Goal: Task Accomplishment & Management: Use online tool/utility

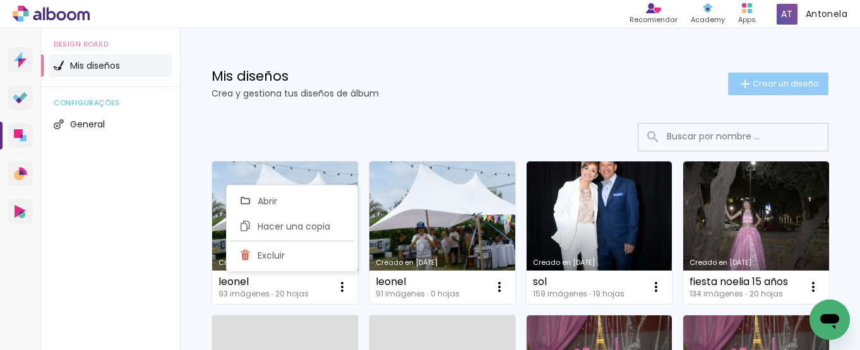
click at [752, 80] on span "Crear un diseño" at bounding box center [785, 84] width 66 height 8
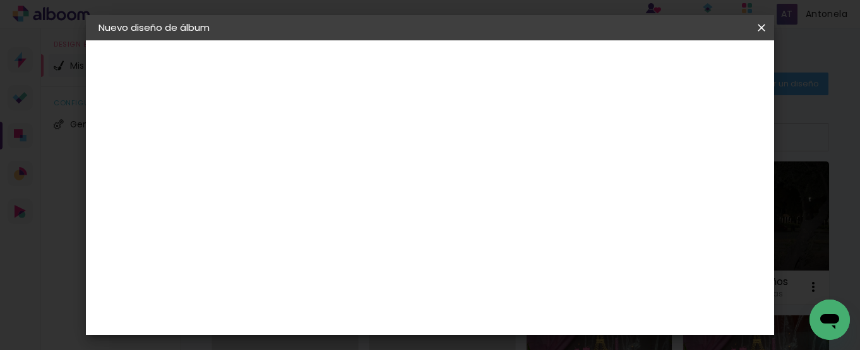
click at [305, 177] on input at bounding box center [305, 170] width 0 height 20
type input "Tati"
type paper-input "Tati"
click at [0, 0] on slot "Avanzar" at bounding box center [0, 0] width 0 height 0
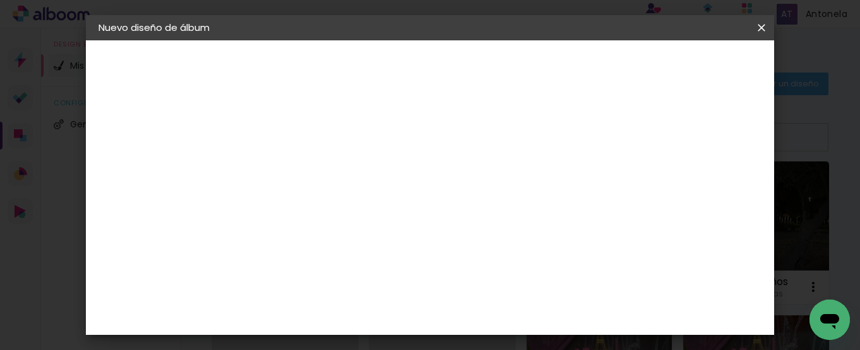
click at [354, 210] on input "text" at bounding box center [329, 220] width 49 height 20
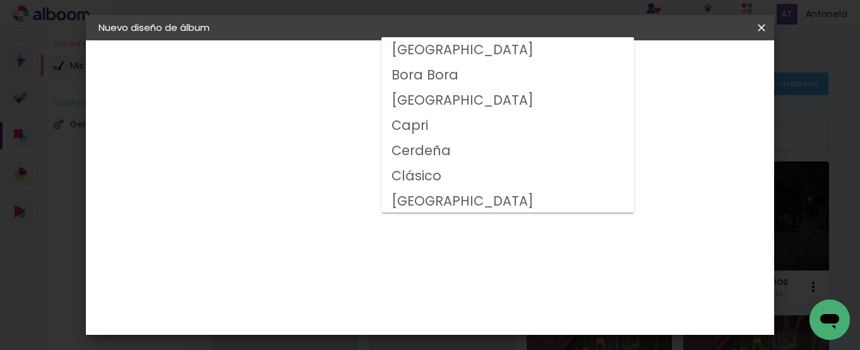
click at [449, 179] on paper-item "Clásico" at bounding box center [507, 175] width 252 height 25
type input "Clásico"
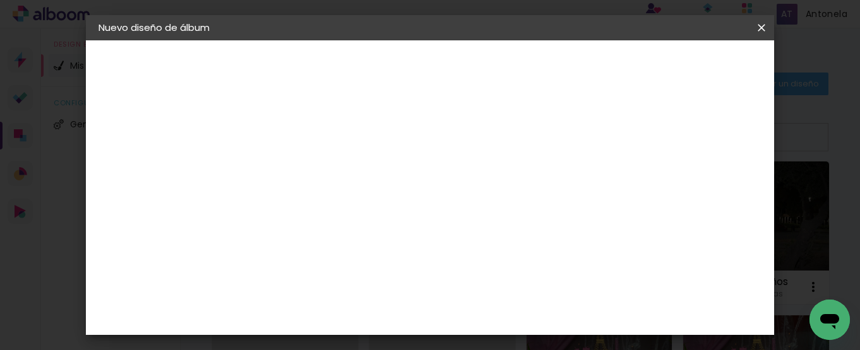
scroll to position [252, 0]
click at [0, 0] on slot "Avanzar" at bounding box center [0, 0] width 0 height 0
click at [453, 63] on span "Empezar diseño" at bounding box center [434, 71] width 39 height 18
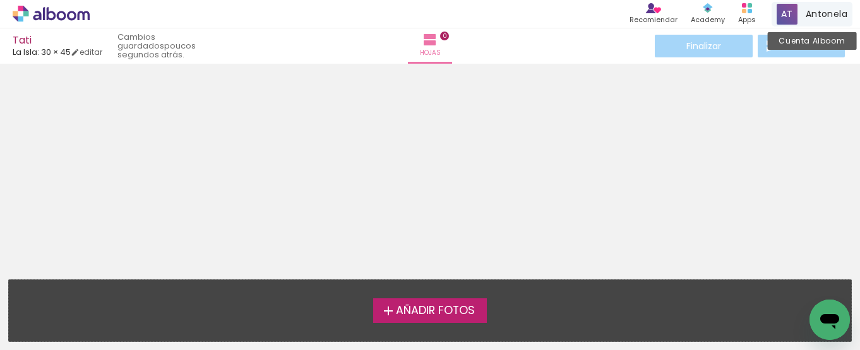
click at [404, 307] on span "Añadir Fotos" at bounding box center [435, 310] width 79 height 11
click at [0, 0] on input "file" at bounding box center [0, 0] width 0 height 0
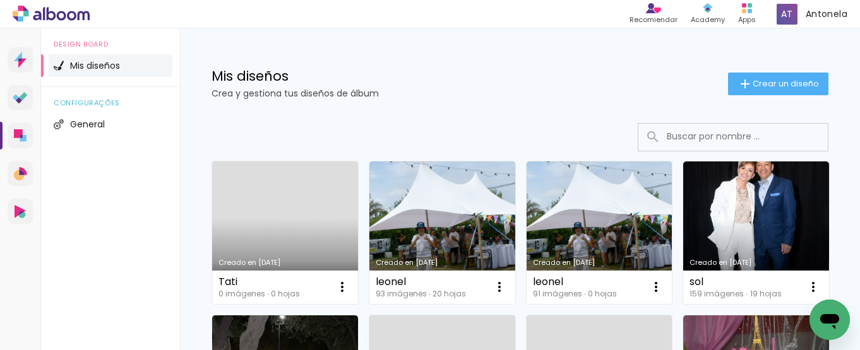
click at [287, 204] on link "Creado en [DATE]" at bounding box center [285, 233] width 146 height 143
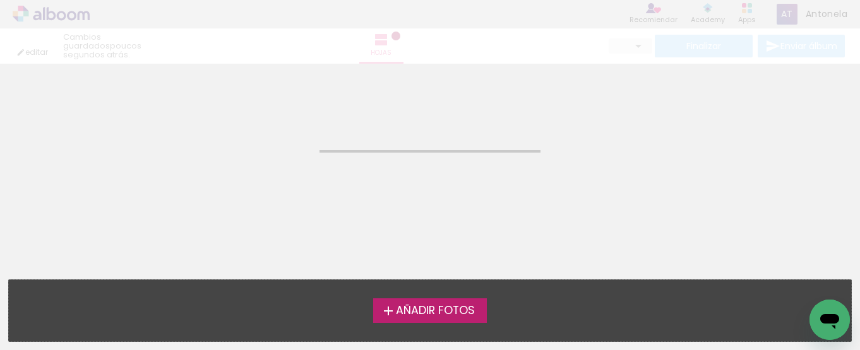
click at [434, 309] on span "Añadir Fotos" at bounding box center [435, 310] width 79 height 11
click at [0, 0] on input "file" at bounding box center [0, 0] width 0 height 0
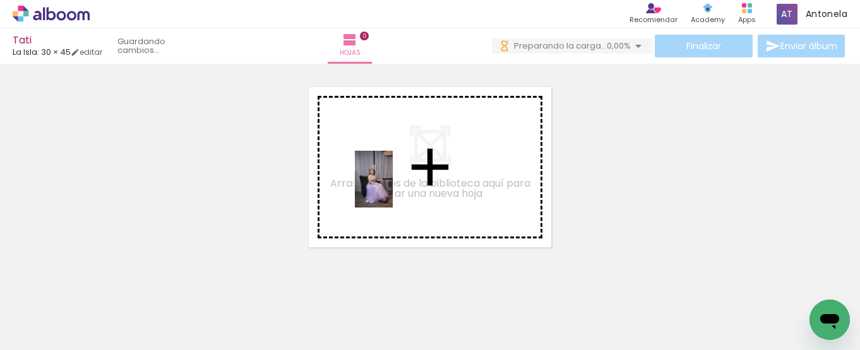
drag, startPoint x: 138, startPoint y: 309, endPoint x: 393, endPoint y: 189, distance: 281.8
click at [393, 189] on quentale-workspace at bounding box center [430, 175] width 860 height 350
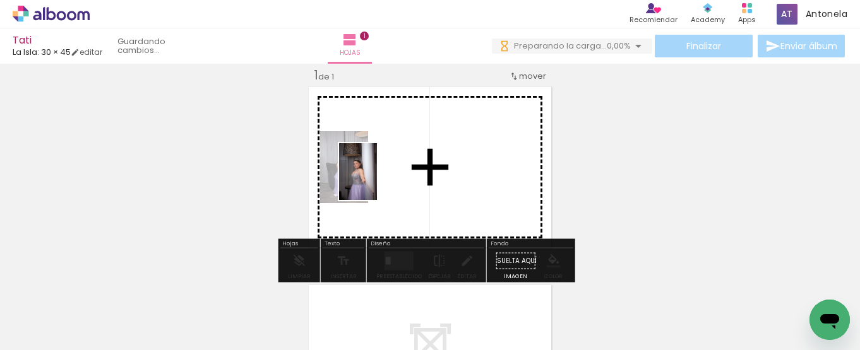
drag, startPoint x: 201, startPoint y: 309, endPoint x: 382, endPoint y: 178, distance: 223.3
click at [382, 178] on quentale-workspace at bounding box center [430, 175] width 860 height 350
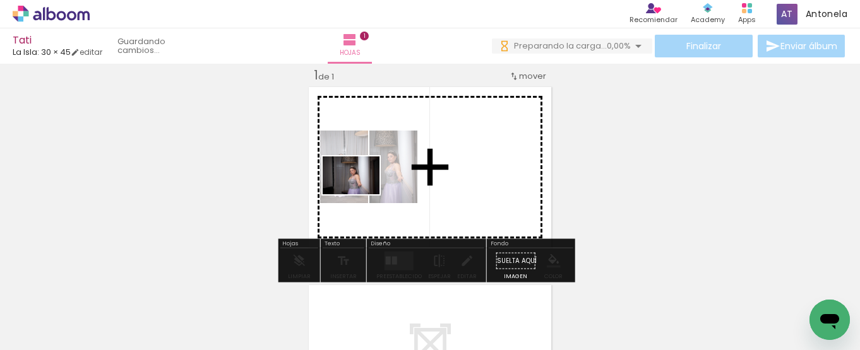
drag, startPoint x: 273, startPoint y: 304, endPoint x: 360, endPoint y: 194, distance: 140.2
click at [360, 194] on quentale-workspace at bounding box center [430, 175] width 860 height 350
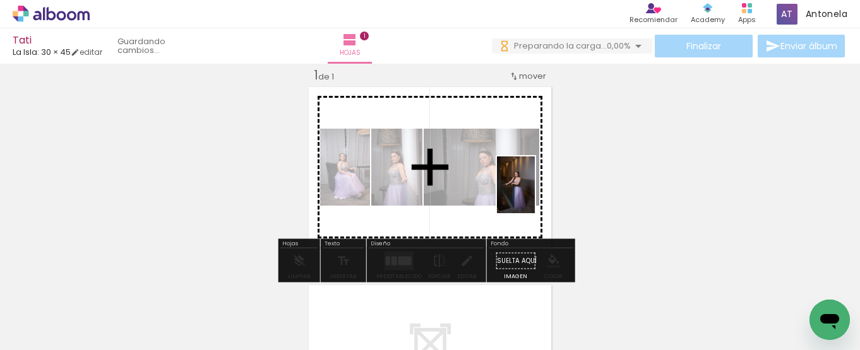
drag, startPoint x: 347, startPoint y: 323, endPoint x: 535, endPoint y: 194, distance: 227.6
click at [535, 194] on quentale-workspace at bounding box center [430, 175] width 860 height 350
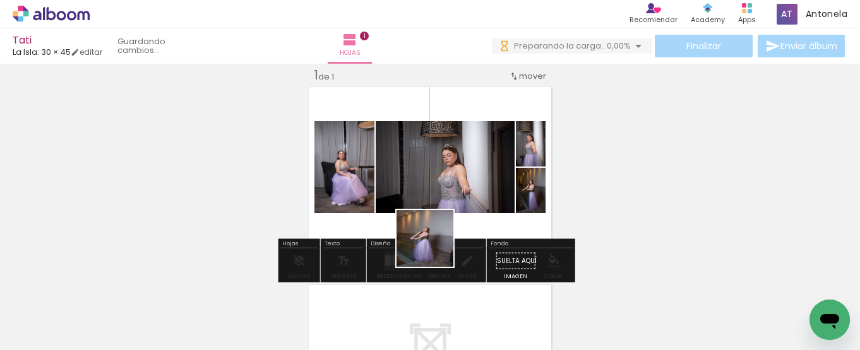
drag, startPoint x: 415, startPoint y: 313, endPoint x: 458, endPoint y: 175, distance: 144.5
click at [458, 175] on quentale-workspace at bounding box center [430, 175] width 860 height 350
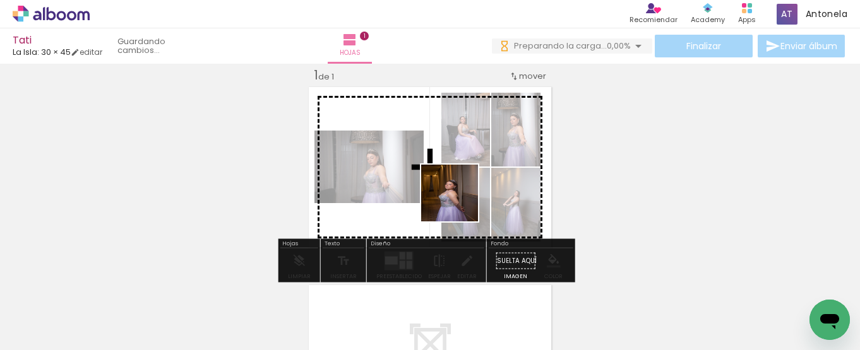
drag, startPoint x: 485, startPoint y: 317, endPoint x: 459, endPoint y: 202, distance: 118.5
click at [459, 202] on quentale-workspace at bounding box center [430, 175] width 860 height 350
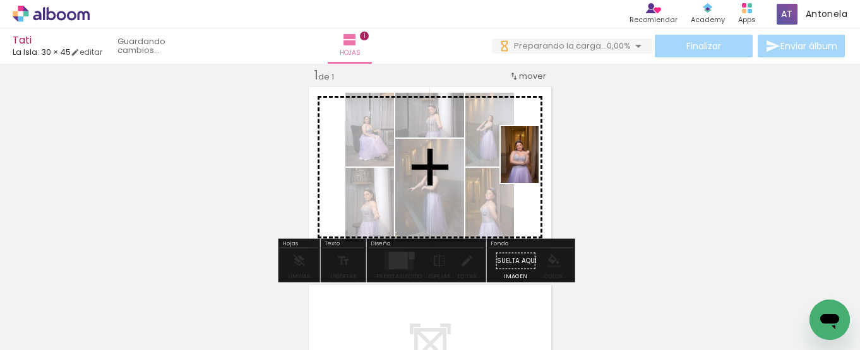
drag, startPoint x: 562, startPoint y: 301, endPoint x: 536, endPoint y: 162, distance: 141.1
click at [536, 162] on quentale-workspace at bounding box center [430, 175] width 860 height 350
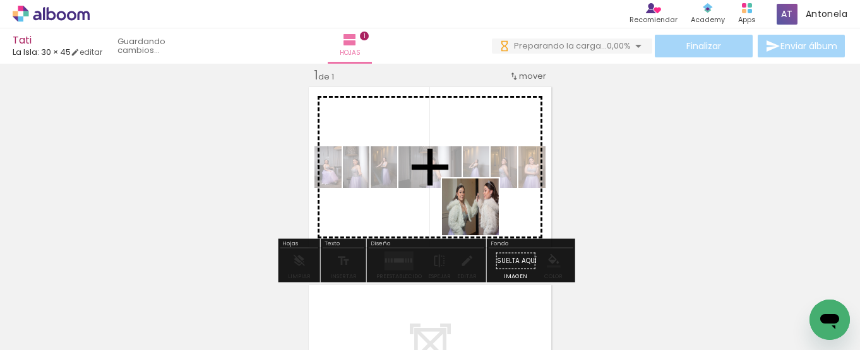
drag, startPoint x: 639, startPoint y: 303, endPoint x: 473, endPoint y: 211, distance: 189.3
click at [473, 211] on quentale-workspace at bounding box center [430, 175] width 860 height 350
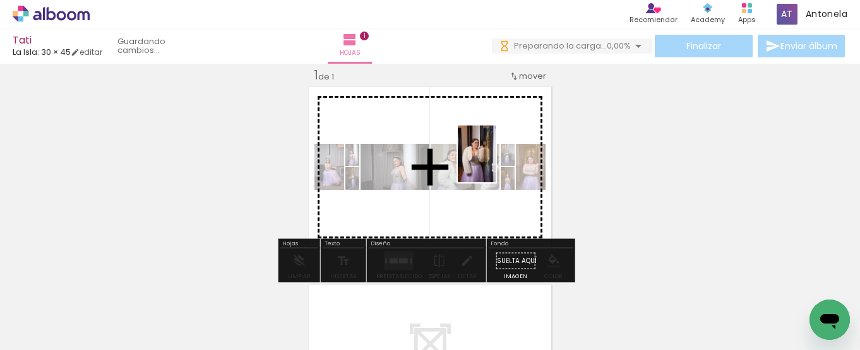
drag, startPoint x: 701, startPoint y: 311, endPoint x: 495, endPoint y: 163, distance: 253.3
click at [495, 163] on quentale-workspace at bounding box center [430, 175] width 860 height 350
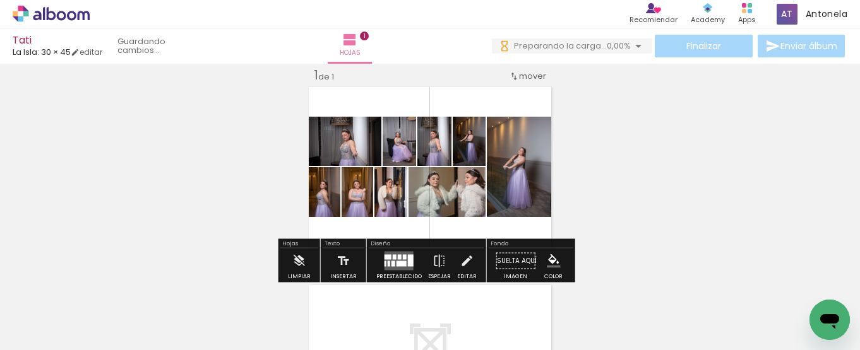
click at [393, 255] on div at bounding box center [395, 257] width 4 height 5
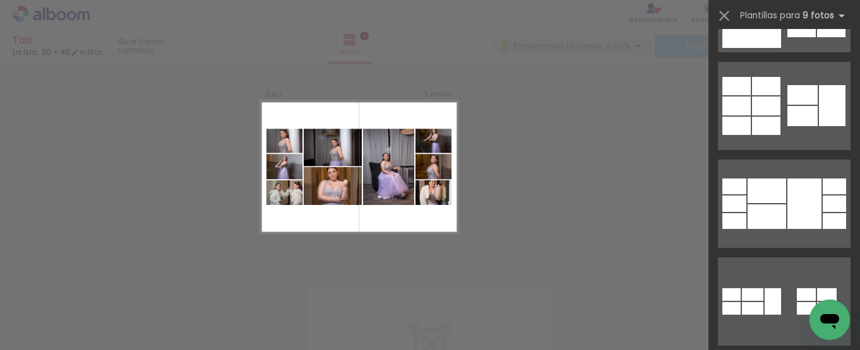
click at [564, 95] on div "Confirmar Cancelar" at bounding box center [430, 260] width 860 height 427
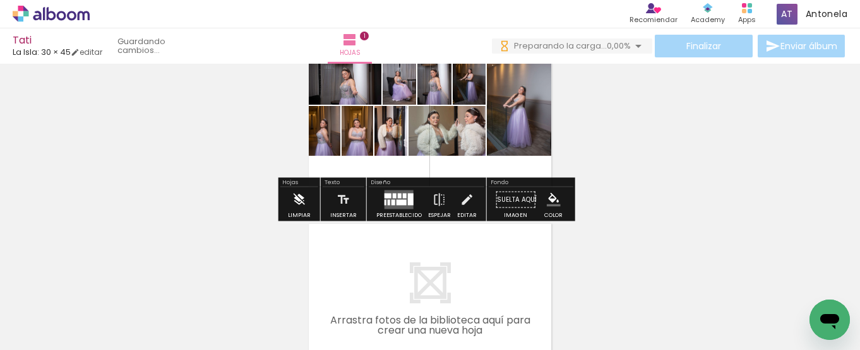
click at [300, 201] on iron-icon at bounding box center [299, 199] width 14 height 25
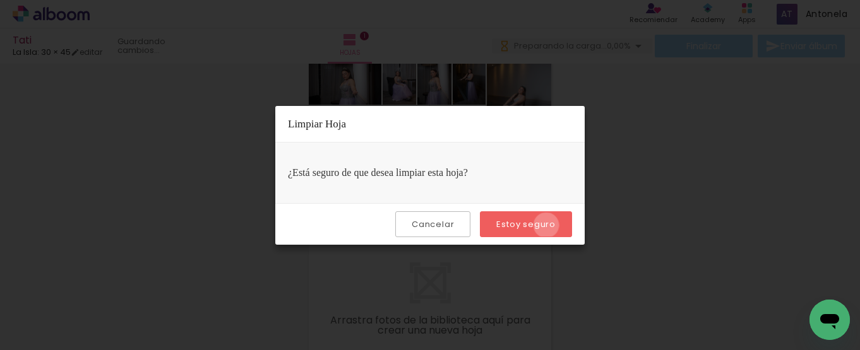
click at [0, 0] on slot "Estoy seguro" at bounding box center [0, 0] width 0 height 0
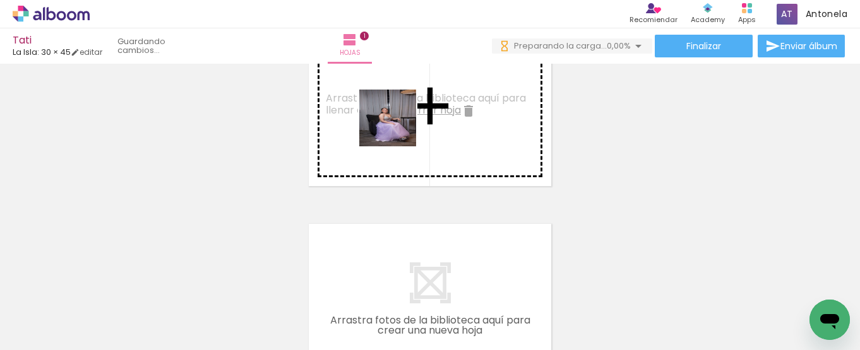
drag, startPoint x: 133, startPoint y: 308, endPoint x: 398, endPoint y: 127, distance: 321.1
click at [398, 127] on quentale-workspace at bounding box center [430, 175] width 860 height 350
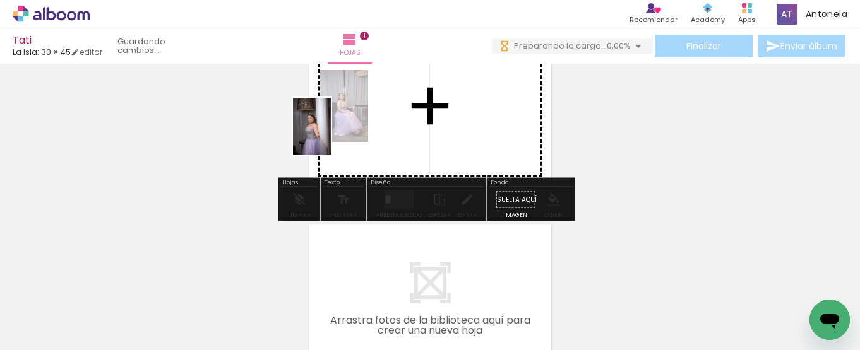
drag, startPoint x: 204, startPoint y: 300, endPoint x: 331, endPoint y: 136, distance: 207.5
click at [331, 136] on quentale-workspace at bounding box center [430, 175] width 860 height 350
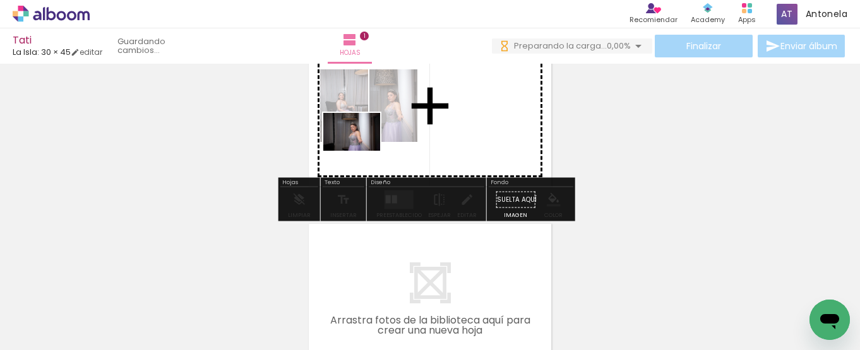
drag, startPoint x: 275, startPoint y: 308, endPoint x: 361, endPoint y: 151, distance: 179.1
click at [361, 151] on quentale-workspace at bounding box center [430, 175] width 860 height 350
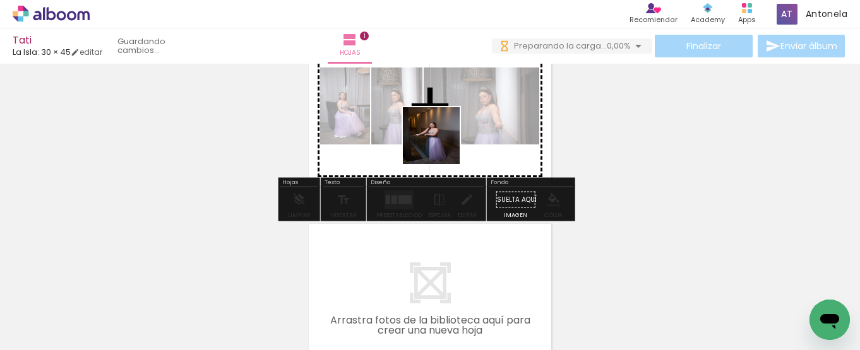
drag, startPoint x: 359, startPoint y: 296, endPoint x: 441, endPoint y: 145, distance: 171.7
click at [441, 145] on quentale-workspace at bounding box center [430, 175] width 860 height 350
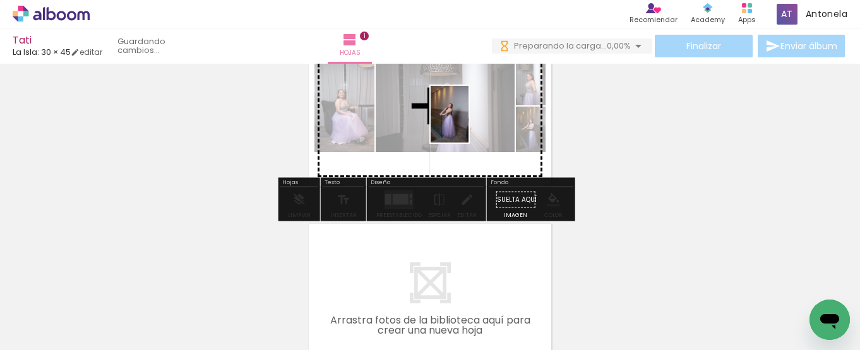
drag, startPoint x: 439, startPoint y: 220, endPoint x: 468, endPoint y: 124, distance: 100.2
click at [468, 124] on quentale-workspace at bounding box center [430, 175] width 860 height 350
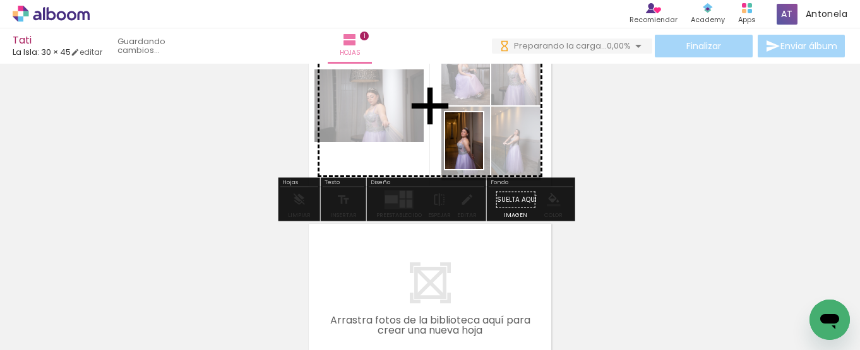
drag, startPoint x: 490, startPoint y: 308, endPoint x: 483, endPoint y: 150, distance: 158.0
click at [483, 150] on quentale-workspace at bounding box center [430, 175] width 860 height 350
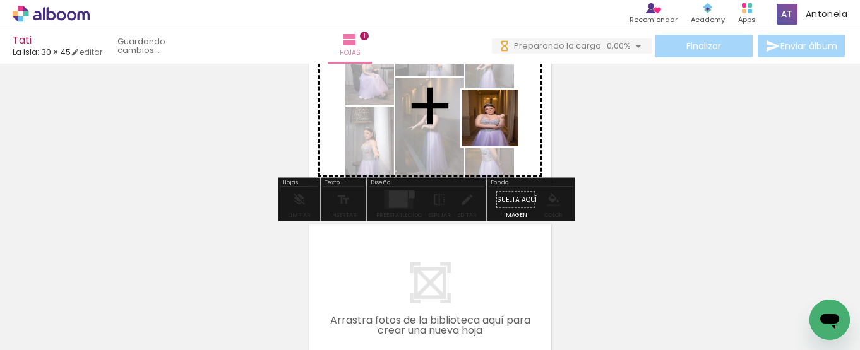
drag, startPoint x: 556, startPoint y: 309, endPoint x: 499, endPoint y: 127, distance: 190.4
click at [499, 127] on quentale-workspace at bounding box center [430, 175] width 860 height 350
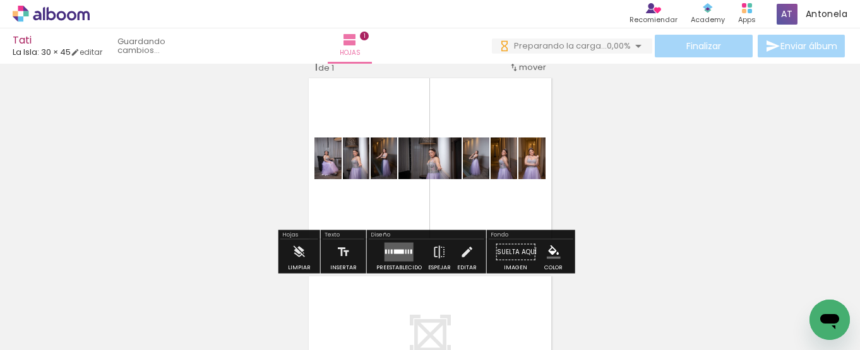
click at [398, 259] on quentale-layouter at bounding box center [398, 252] width 29 height 19
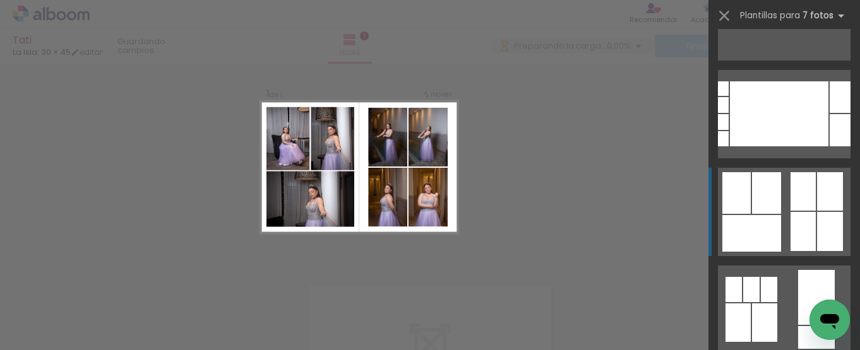
click at [795, 209] on div at bounding box center [802, 191] width 25 height 39
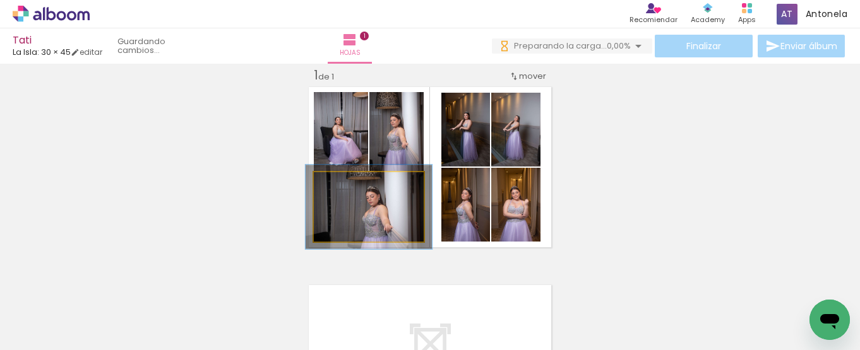
drag, startPoint x: 336, startPoint y: 186, endPoint x: 343, endPoint y: 185, distance: 7.0
type paper-slider "115"
click at [345, 185] on div at bounding box center [350, 185] width 11 height 11
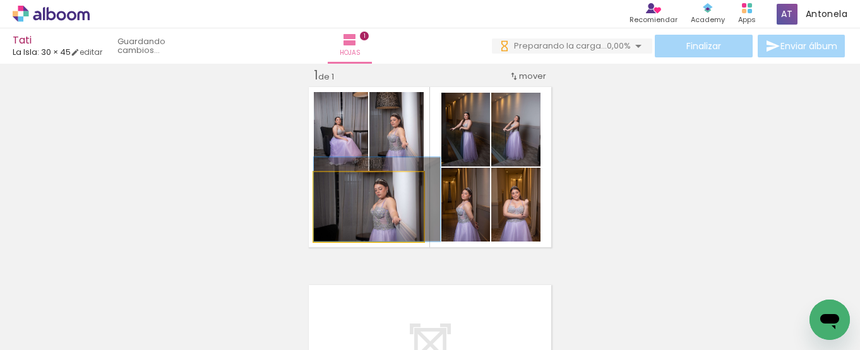
drag, startPoint x: 374, startPoint y: 222, endPoint x: 408, endPoint y: 182, distance: 52.0
drag, startPoint x: 401, startPoint y: 219, endPoint x: 403, endPoint y: 209, distance: 10.4
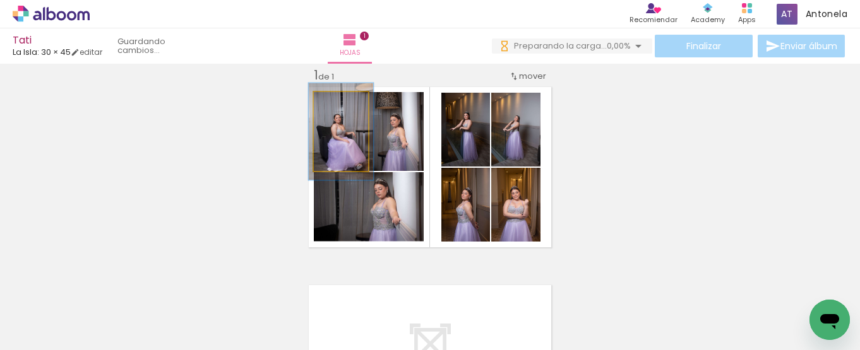
type paper-slider "119"
click at [334, 104] on div at bounding box center [338, 105] width 11 height 11
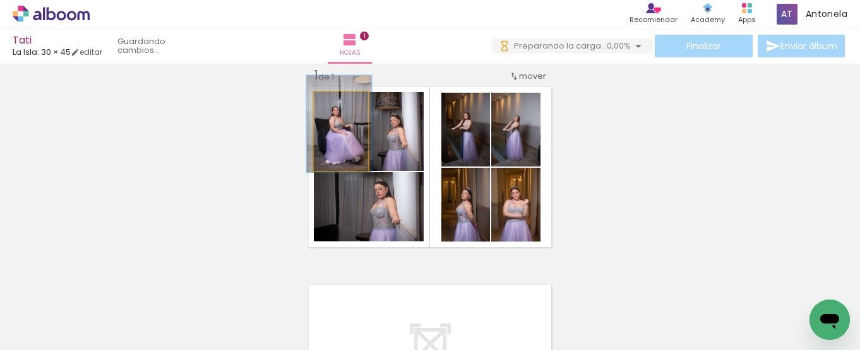
drag, startPoint x: 348, startPoint y: 163, endPoint x: 347, endPoint y: 156, distance: 7.8
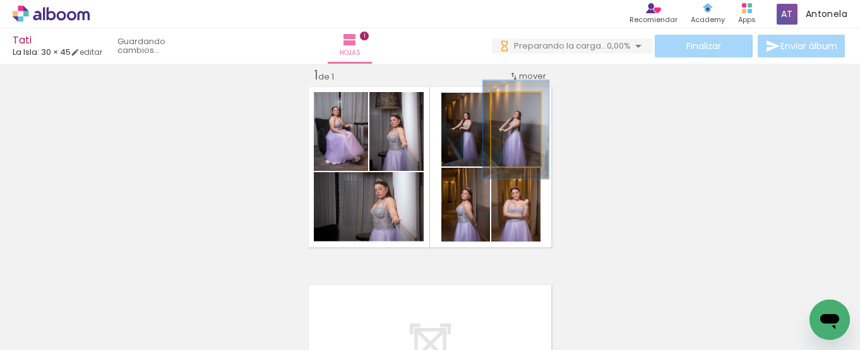
click at [513, 109] on div at bounding box center [515, 105] width 11 height 11
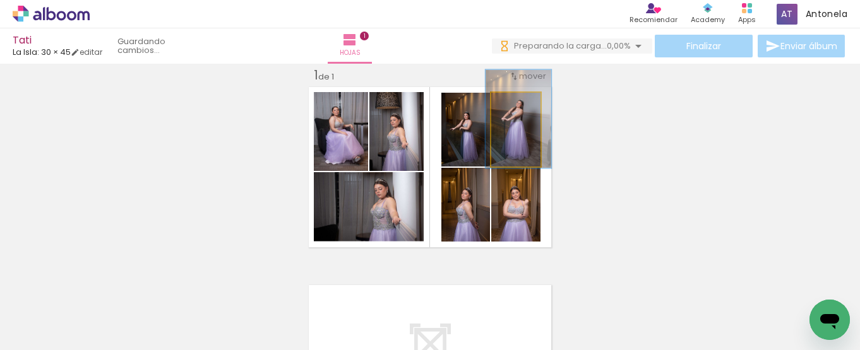
drag, startPoint x: 499, startPoint y: 148, endPoint x: 502, endPoint y: 138, distance: 11.0
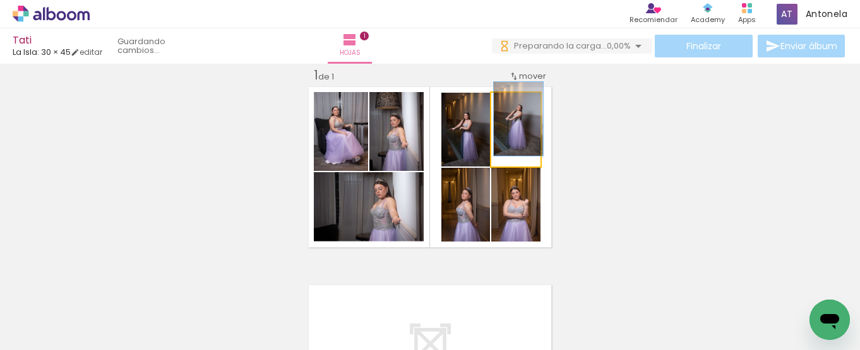
drag, startPoint x: 513, startPoint y: 108, endPoint x: 505, endPoint y: 109, distance: 7.6
click at [508, 109] on div at bounding box center [513, 105] width 11 height 11
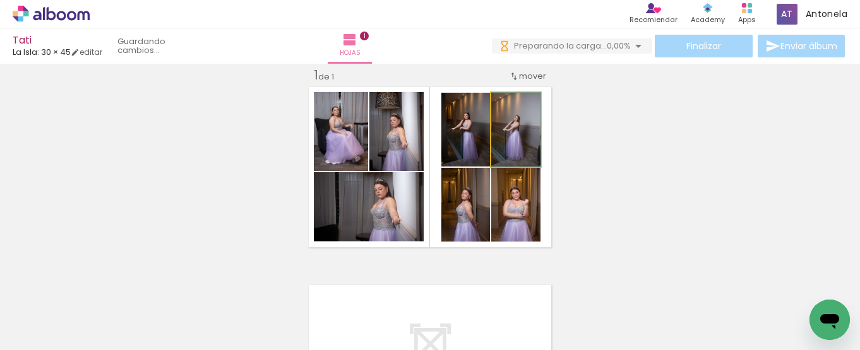
drag, startPoint x: 506, startPoint y: 141, endPoint x: 504, endPoint y: 156, distance: 14.6
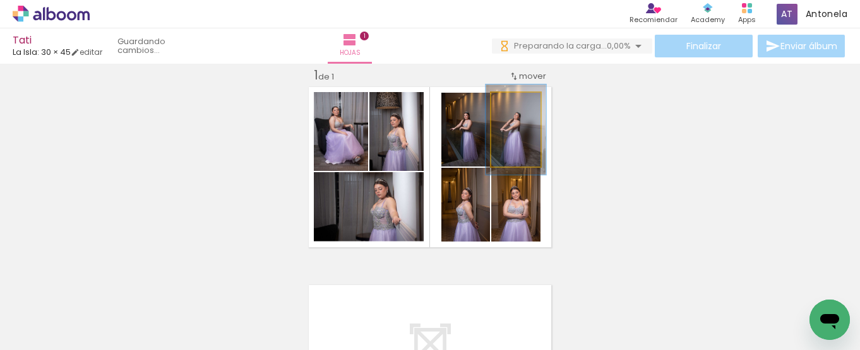
type paper-slider "122"
click at [511, 107] on div at bounding box center [514, 105] width 11 height 11
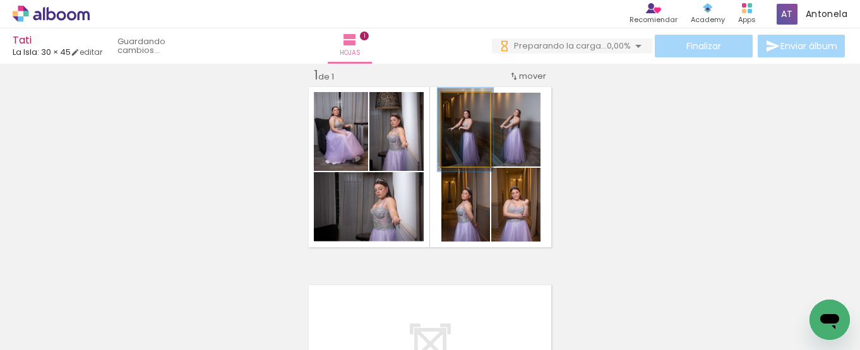
type paper-slider "113"
click at [459, 106] on div at bounding box center [464, 105] width 11 height 11
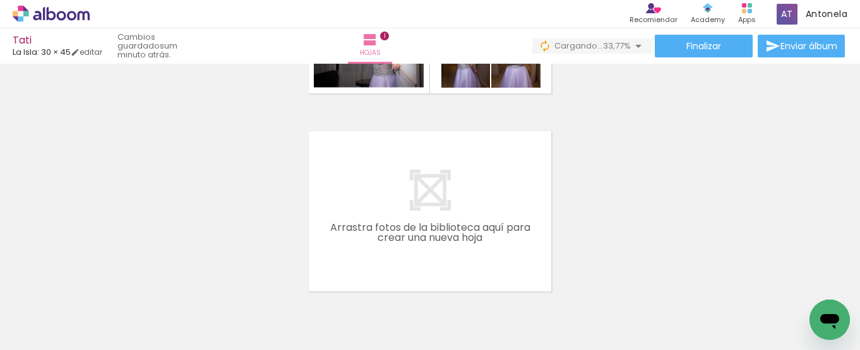
scroll to position [201, 0]
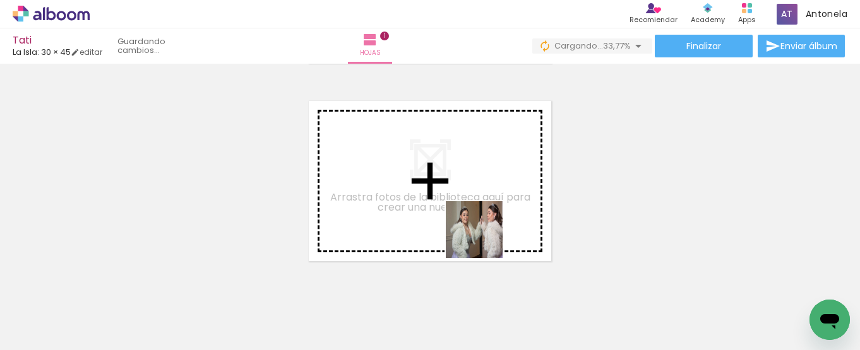
drag, startPoint x: 627, startPoint y: 310, endPoint x: 694, endPoint y: 335, distance: 71.9
click at [449, 213] on quentale-workspace at bounding box center [430, 175] width 860 height 350
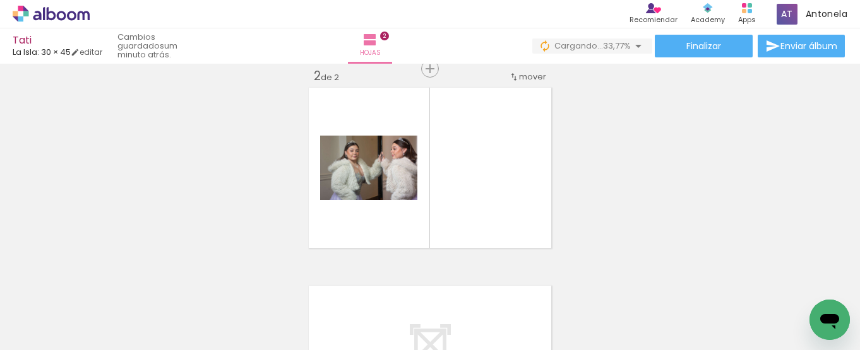
scroll to position [215, 0]
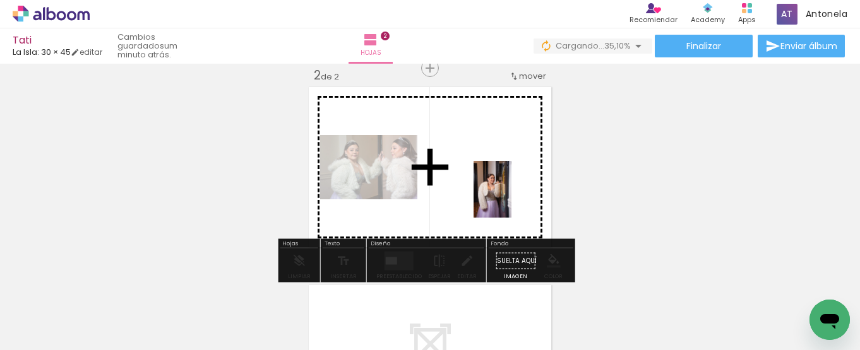
drag, startPoint x: 708, startPoint y: 319, endPoint x: 509, endPoint y: 198, distance: 232.0
click at [509, 198] on quentale-workspace at bounding box center [430, 175] width 860 height 350
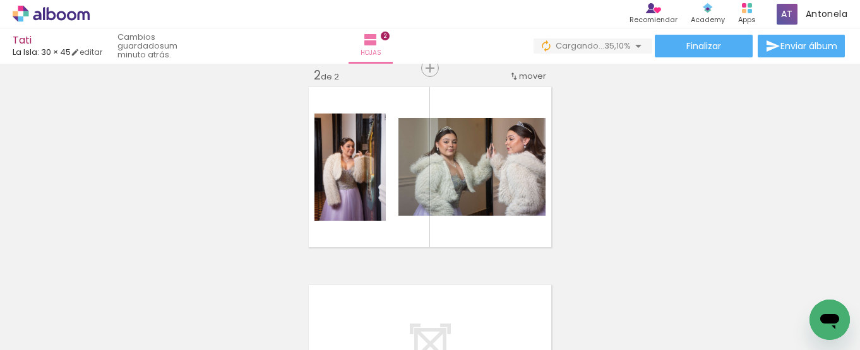
scroll to position [0, 581]
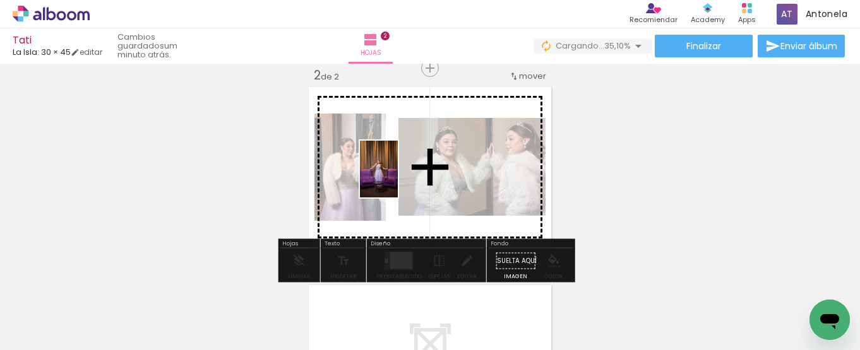
drag, startPoint x: 184, startPoint y: 314, endPoint x: 398, endPoint y: 179, distance: 252.5
click at [398, 179] on quentale-workspace at bounding box center [430, 175] width 860 height 350
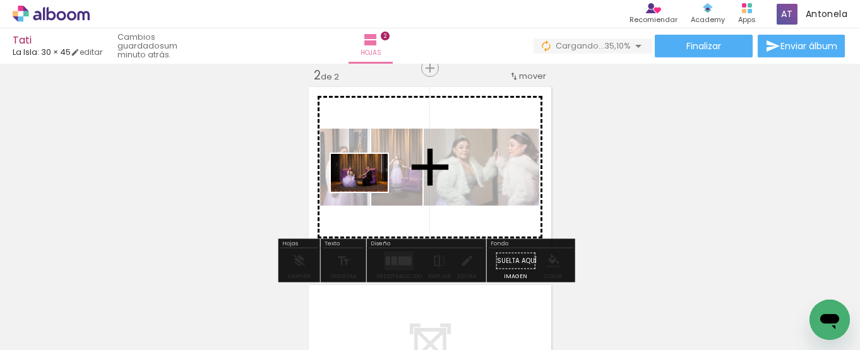
drag, startPoint x: 263, startPoint y: 321, endPoint x: 369, endPoint y: 192, distance: 167.3
click at [369, 192] on quentale-workspace at bounding box center [430, 175] width 860 height 350
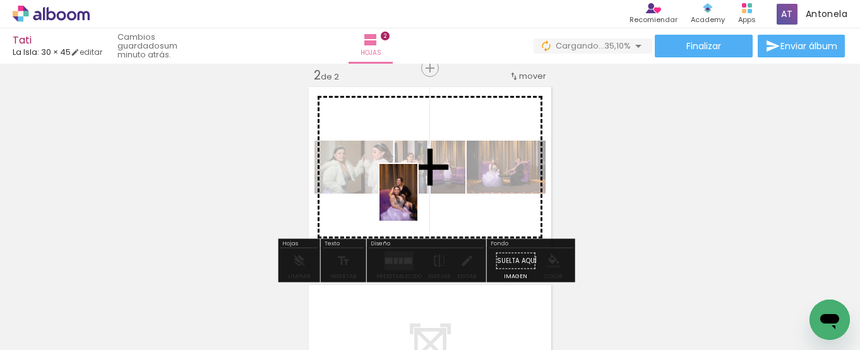
drag, startPoint x: 321, startPoint y: 327, endPoint x: 452, endPoint y: 186, distance: 192.0
click at [452, 186] on quentale-workspace at bounding box center [430, 175] width 860 height 350
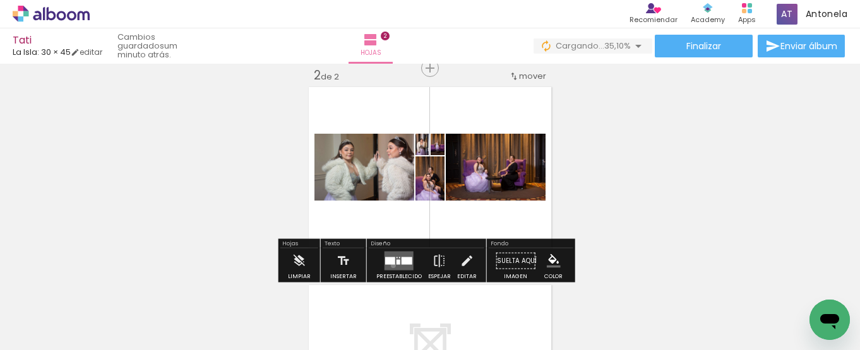
click at [390, 266] on quentale-layouter at bounding box center [398, 261] width 29 height 19
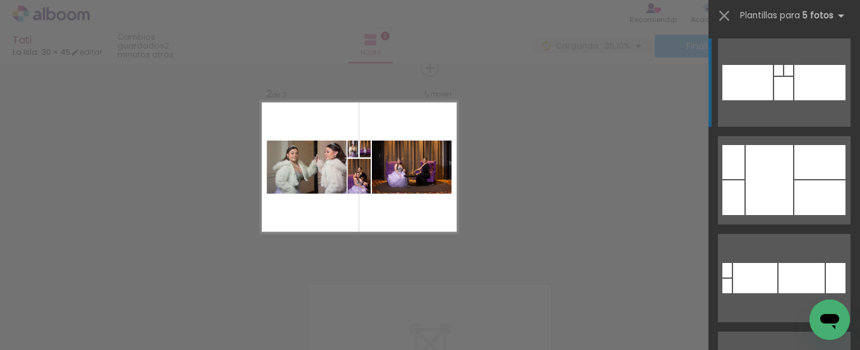
scroll to position [695, 0]
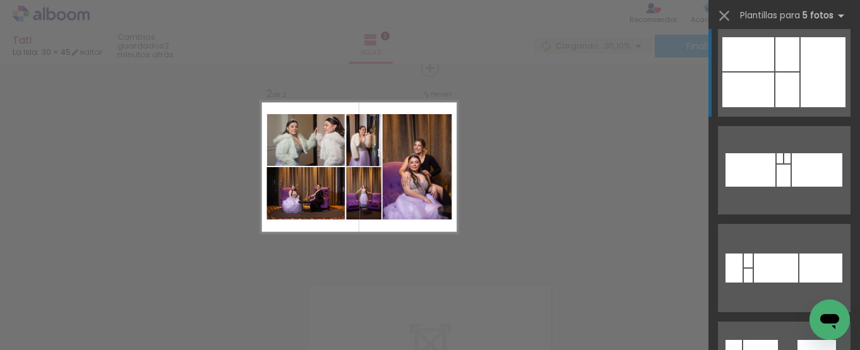
click at [817, 78] on div at bounding box center [822, 72] width 45 height 70
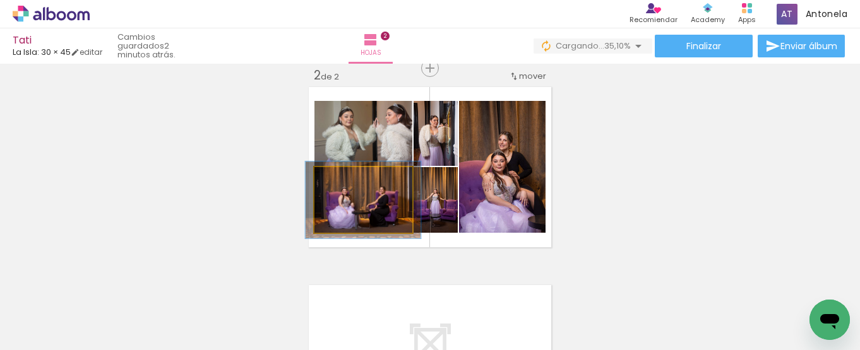
drag, startPoint x: 339, startPoint y: 182, endPoint x: 347, endPoint y: 182, distance: 7.6
type paper-slider "117"
click at [347, 182] on div at bounding box center [351, 180] width 11 height 11
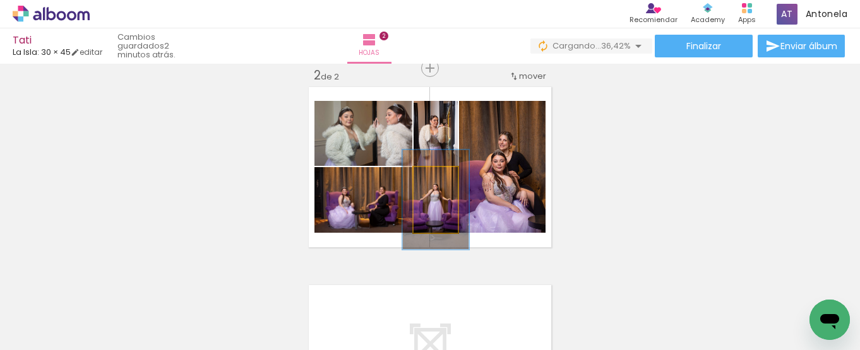
type paper-slider "150"
click at [430, 181] on div at bounding box center [435, 180] width 11 height 11
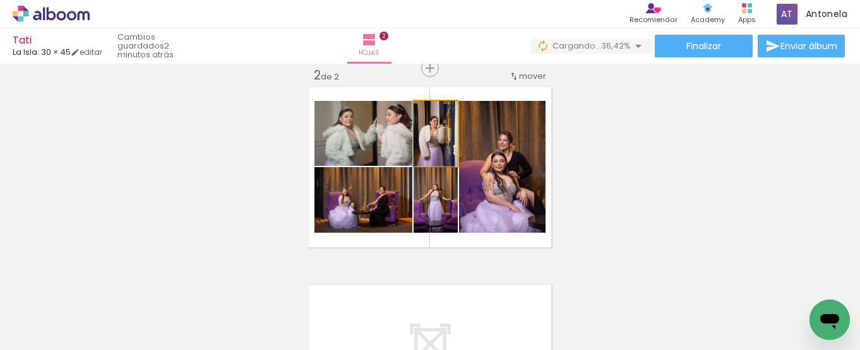
drag, startPoint x: 442, startPoint y: 158, endPoint x: 462, endPoint y: 158, distance: 20.2
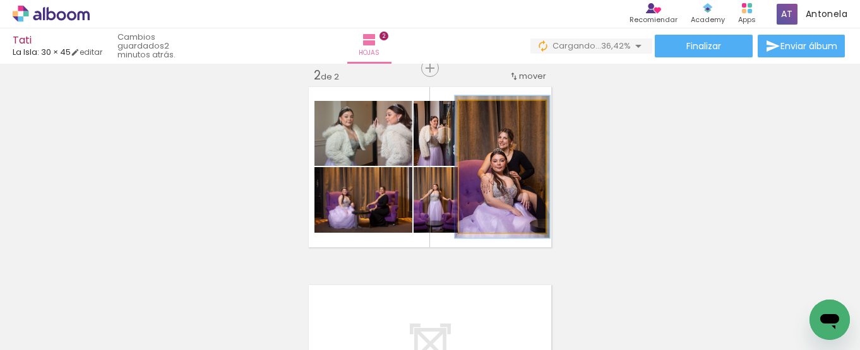
type paper-slider "108"
click at [490, 118] on div at bounding box center [490, 114] width 20 height 20
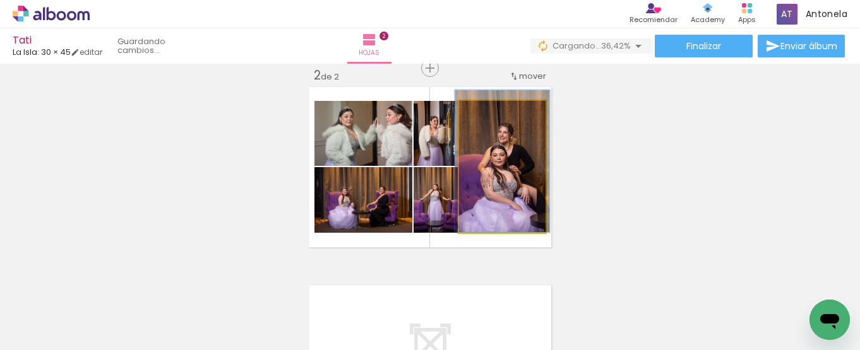
drag, startPoint x: 504, startPoint y: 210, endPoint x: 504, endPoint y: 193, distance: 17.7
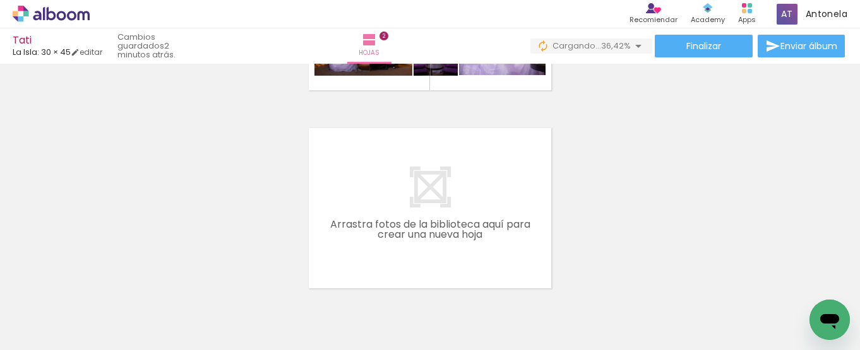
scroll to position [377, 0]
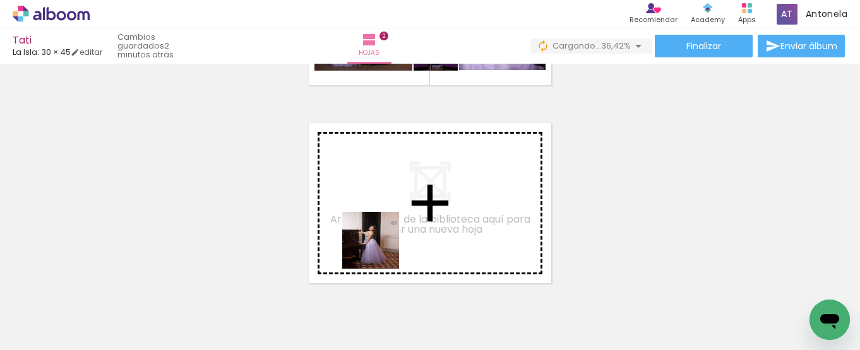
drag, startPoint x: 401, startPoint y: 314, endPoint x: 360, endPoint y: 187, distance: 133.5
click at [360, 187] on quentale-workspace at bounding box center [430, 175] width 860 height 350
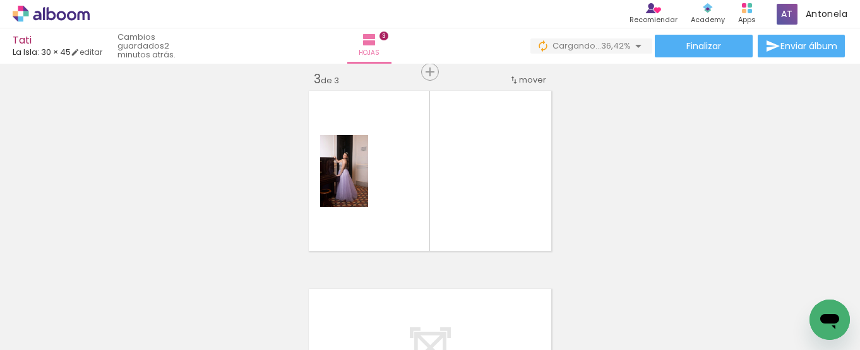
scroll to position [413, 0]
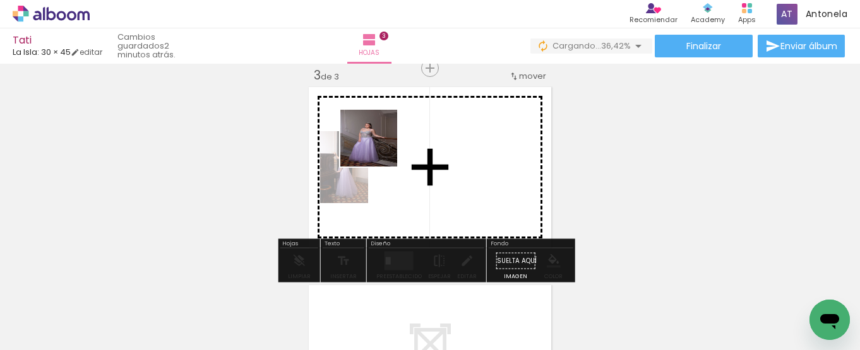
drag, startPoint x: 473, startPoint y: 300, endPoint x: 378, endPoint y: 148, distance: 179.2
click at [378, 148] on quentale-workspace at bounding box center [430, 175] width 860 height 350
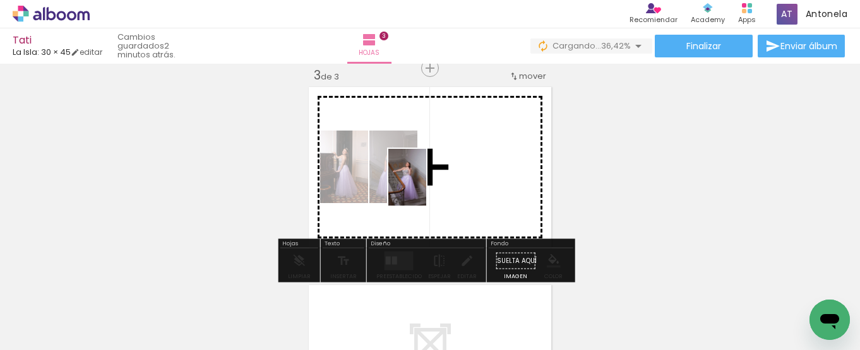
drag, startPoint x: 547, startPoint y: 317, endPoint x: 426, endPoint y: 187, distance: 177.3
click at [426, 187] on quentale-workspace at bounding box center [430, 175] width 860 height 350
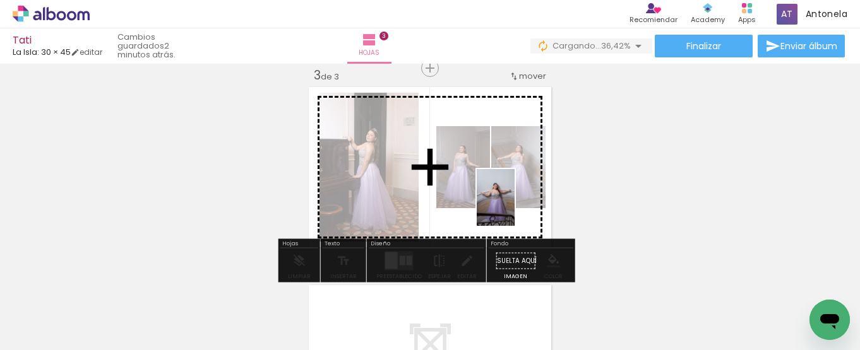
drag, startPoint x: 615, startPoint y: 319, endPoint x: 514, endPoint y: 207, distance: 150.6
click at [514, 207] on quentale-workspace at bounding box center [430, 175] width 860 height 350
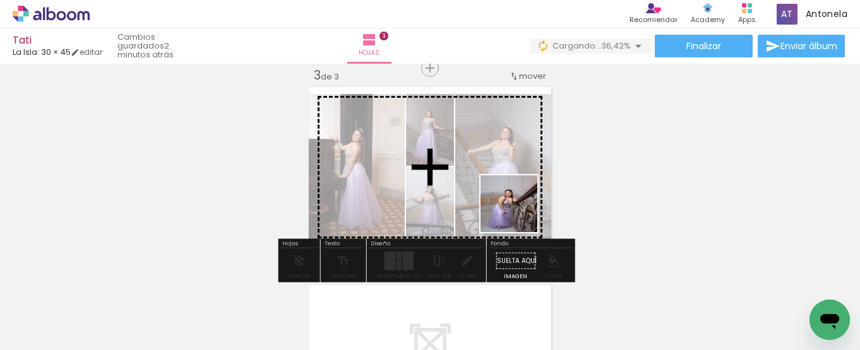
drag, startPoint x: 687, startPoint y: 318, endPoint x: 610, endPoint y: 270, distance: 91.1
click at [496, 194] on quentale-workspace at bounding box center [430, 175] width 860 height 350
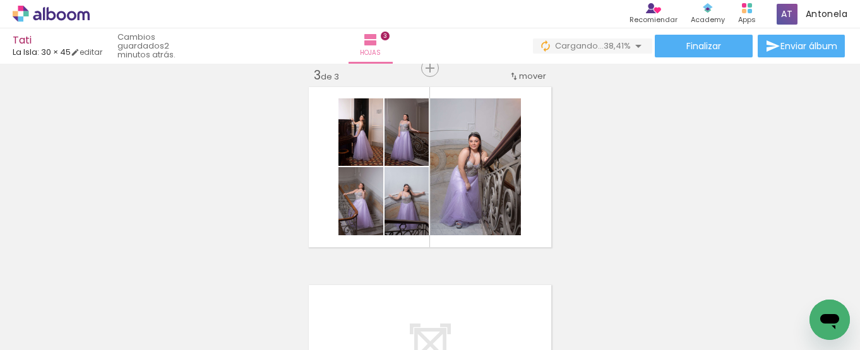
scroll to position [0, 1002]
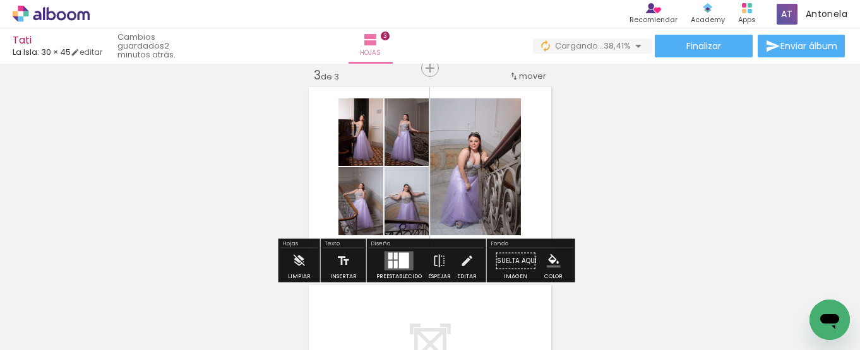
click at [395, 263] on quentale-layouter at bounding box center [398, 261] width 29 height 19
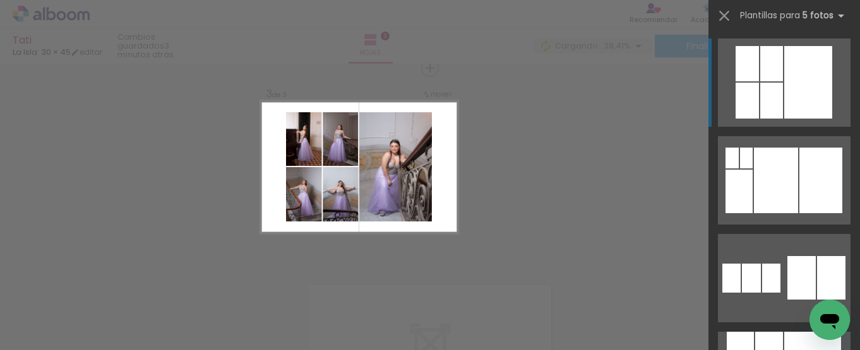
scroll to position [199, 0]
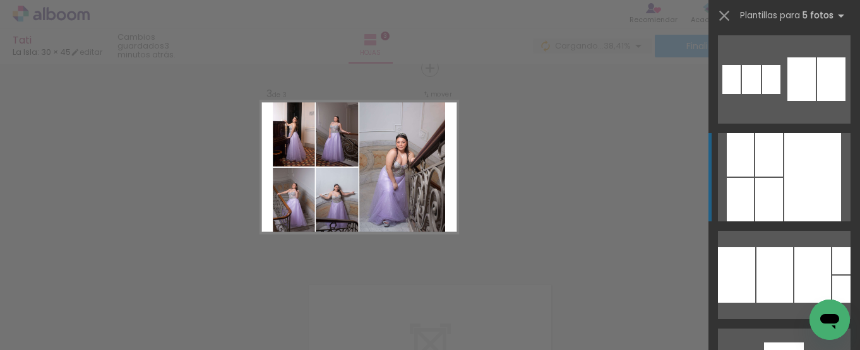
click at [797, 179] on div at bounding box center [812, 177] width 57 height 88
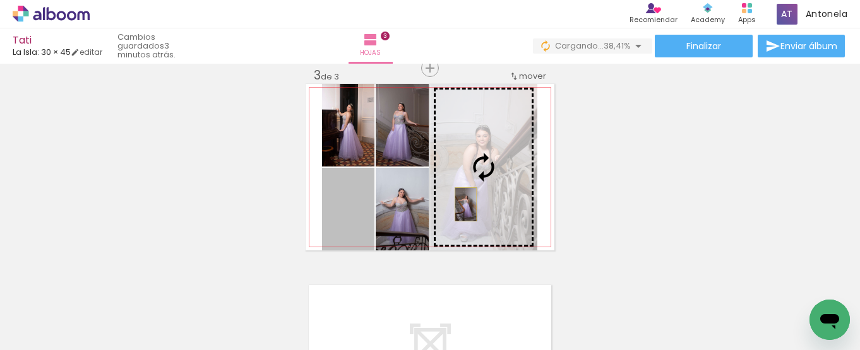
drag, startPoint x: 328, startPoint y: 223, endPoint x: 461, endPoint y: 204, distance: 133.9
click at [0, 0] on slot at bounding box center [0, 0] width 0 height 0
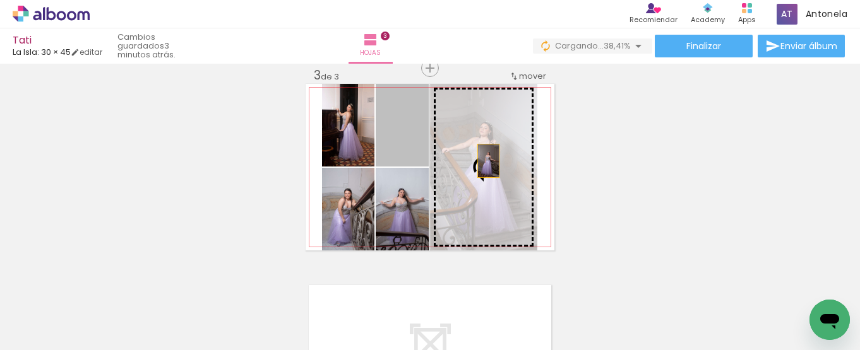
drag, startPoint x: 410, startPoint y: 153, endPoint x: 499, endPoint y: 161, distance: 89.9
click at [0, 0] on slot at bounding box center [0, 0] width 0 height 0
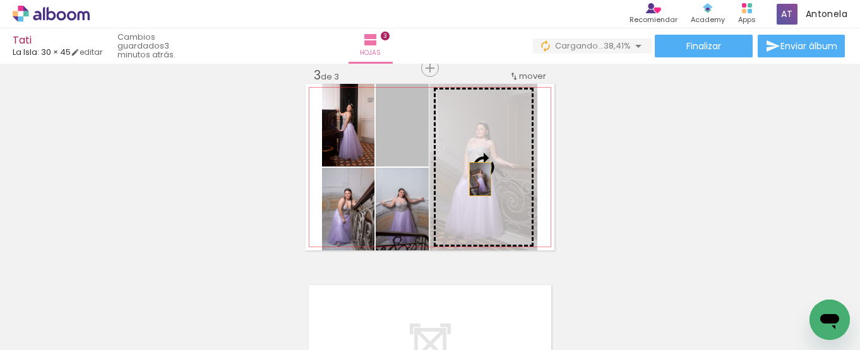
drag, startPoint x: 407, startPoint y: 157, endPoint x: 475, endPoint y: 179, distance: 71.7
click at [0, 0] on slot at bounding box center [0, 0] width 0 height 0
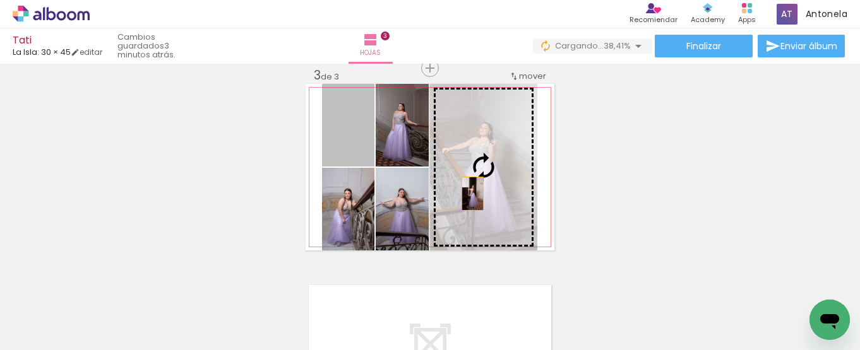
drag, startPoint x: 361, startPoint y: 160, endPoint x: 468, endPoint y: 194, distance: 112.4
click at [0, 0] on slot at bounding box center [0, 0] width 0 height 0
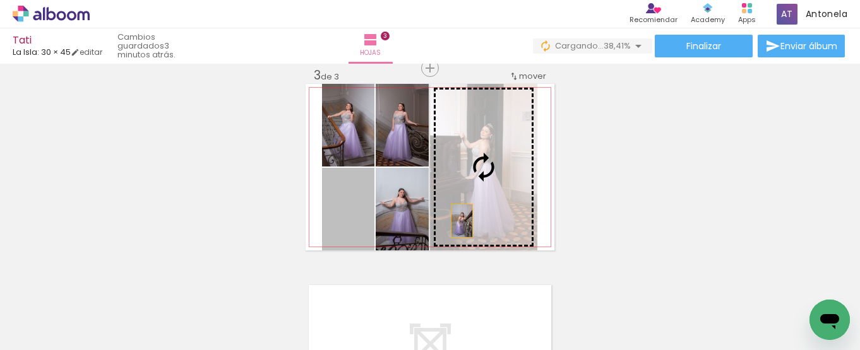
drag, startPoint x: 359, startPoint y: 224, endPoint x: 464, endPoint y: 218, distance: 105.6
click at [0, 0] on slot at bounding box center [0, 0] width 0 height 0
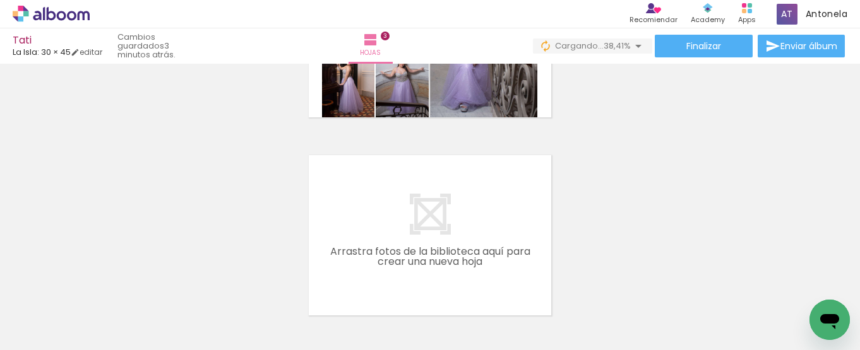
scroll to position [576, 0]
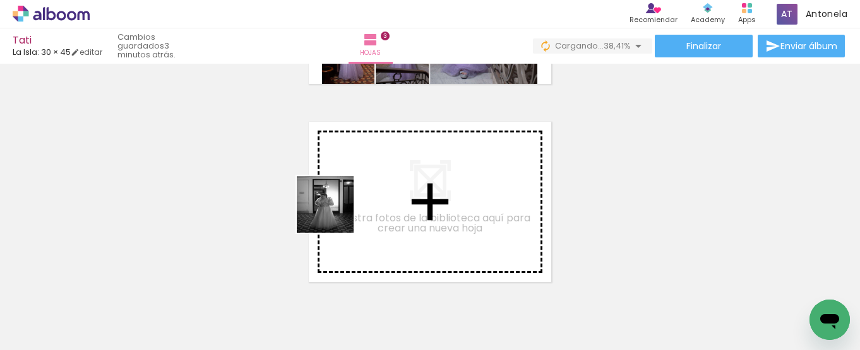
drag, startPoint x: 335, startPoint y: 314, endPoint x: 335, endPoint y: 213, distance: 100.4
click at [335, 213] on quentale-workspace at bounding box center [430, 175] width 860 height 350
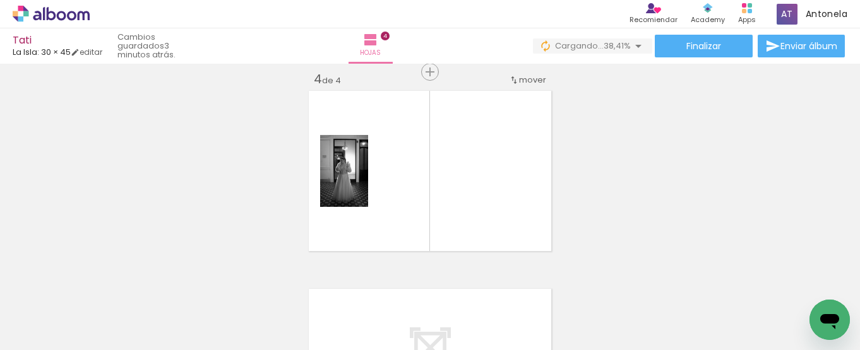
scroll to position [611, 0]
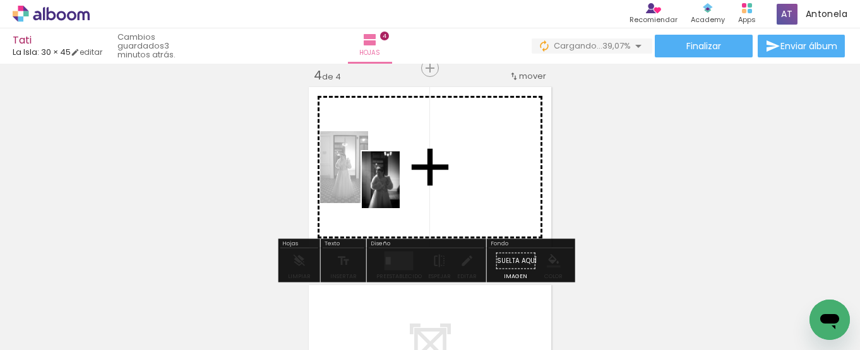
drag, startPoint x: 399, startPoint y: 324, endPoint x: 400, endPoint y: 189, distance: 134.4
click at [400, 189] on quentale-workspace at bounding box center [430, 175] width 860 height 350
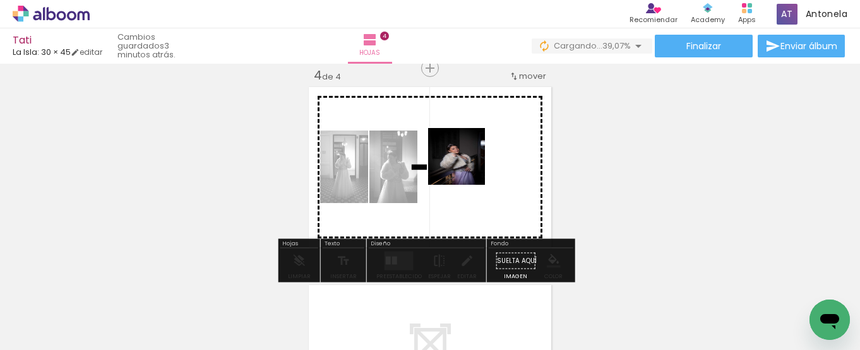
drag, startPoint x: 473, startPoint y: 312, endPoint x: 466, endPoint y: 166, distance: 146.6
click at [466, 166] on quentale-workspace at bounding box center [430, 175] width 860 height 350
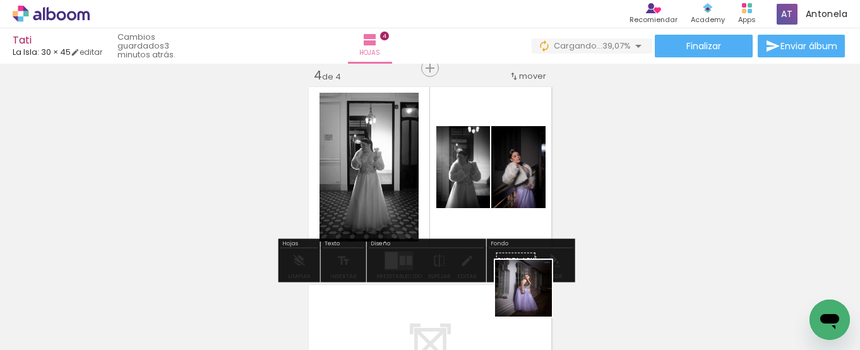
drag, startPoint x: 538, startPoint y: 311, endPoint x: 593, endPoint y: 281, distance: 63.0
click at [494, 175] on quentale-workspace at bounding box center [430, 175] width 860 height 350
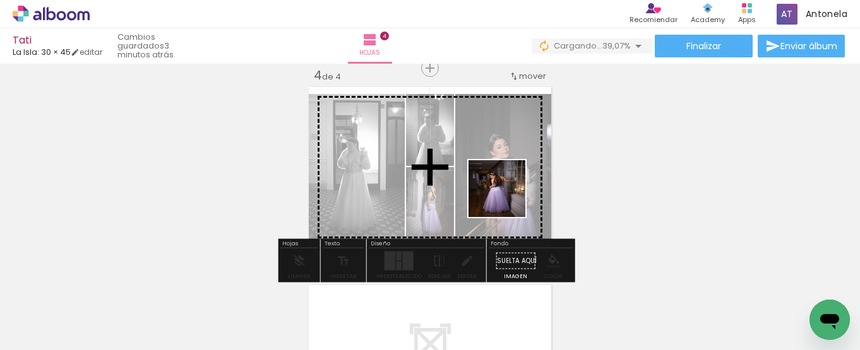
drag, startPoint x: 617, startPoint y: 315, endPoint x: 504, endPoint y: 194, distance: 165.3
click at [504, 194] on quentale-workspace at bounding box center [430, 175] width 860 height 350
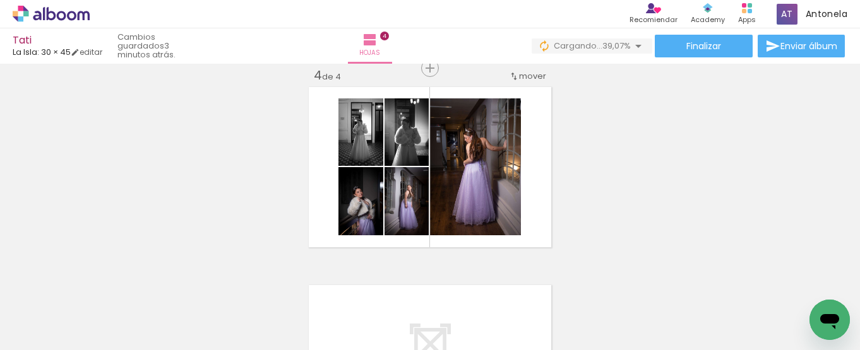
scroll to position [0, 1440]
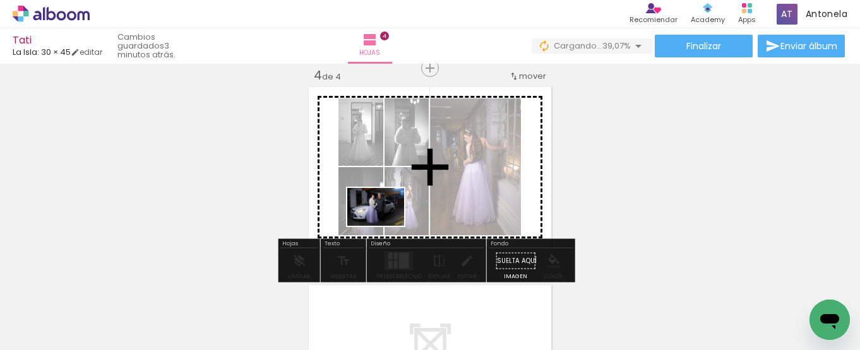
drag, startPoint x: 258, startPoint y: 316, endPoint x: 385, endPoint y: 226, distance: 155.7
click at [385, 226] on quentale-workspace at bounding box center [430, 175] width 860 height 350
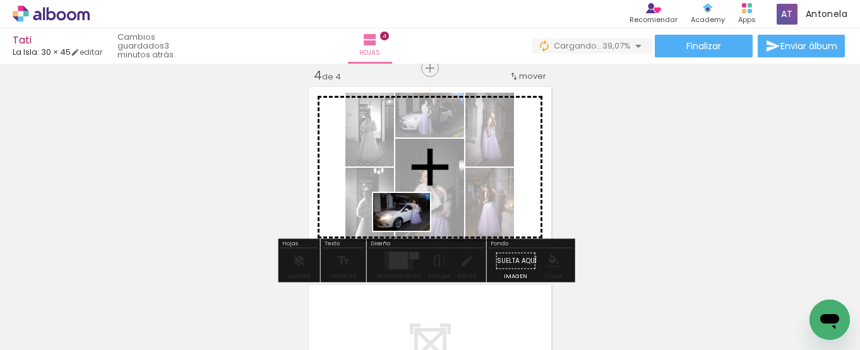
drag, startPoint x: 333, startPoint y: 314, endPoint x: 411, endPoint y: 231, distance: 114.3
click at [411, 231] on quentale-workspace at bounding box center [430, 175] width 860 height 350
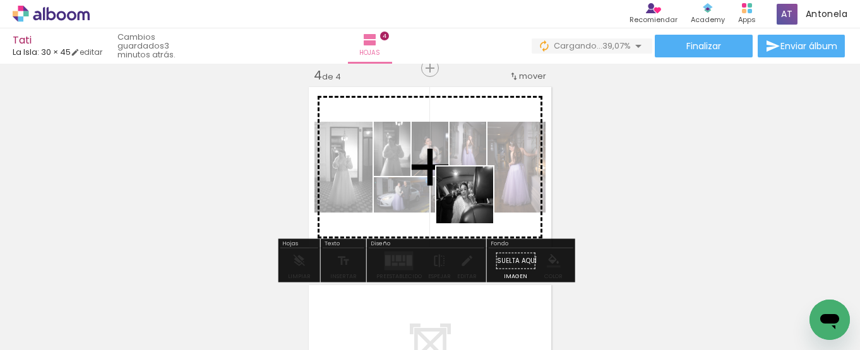
drag, startPoint x: 392, startPoint y: 322, endPoint x: 479, endPoint y: 188, distance: 159.7
click at [479, 188] on quentale-workspace at bounding box center [430, 175] width 860 height 350
